Goal: Transaction & Acquisition: Purchase product/service

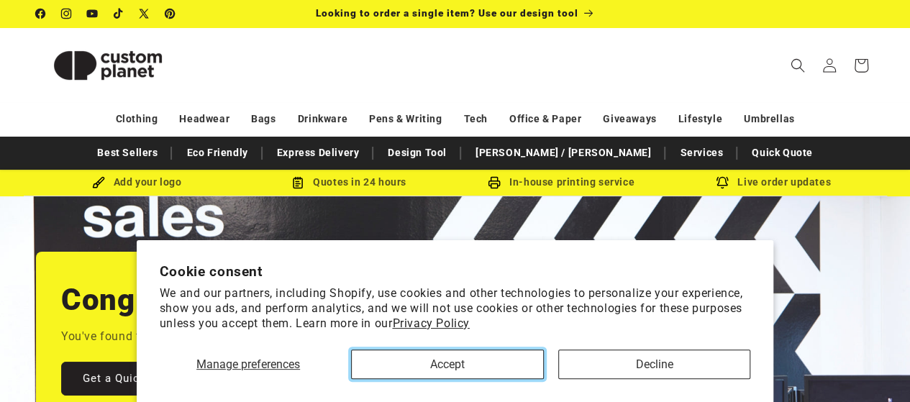
click at [454, 366] on button "Accept" at bounding box center [447, 364] width 192 height 29
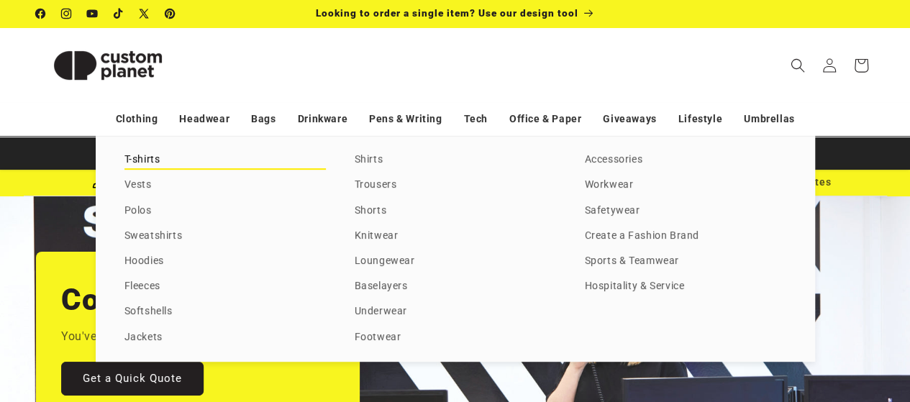
click at [143, 164] on link "T-shirts" at bounding box center [224, 159] width 201 height 19
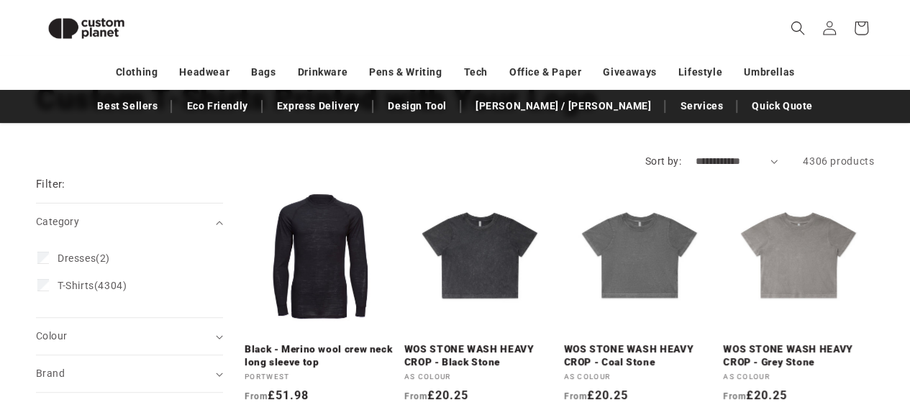
scroll to position [196, 0]
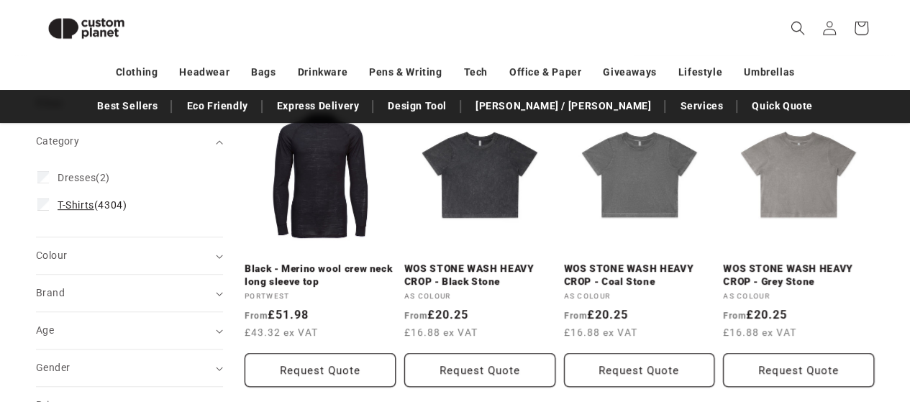
click at [53, 202] on label "T-Shirts (4304) T-Shirts (4304 products)" at bounding box center [124, 204] width 175 height 27
